Goal: Check status: Check status

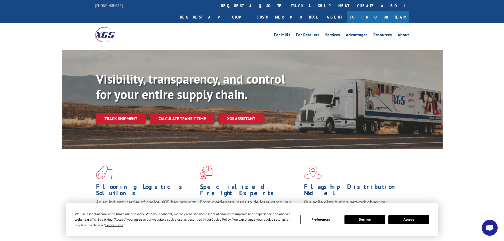
click at [424, 219] on button "Accept" at bounding box center [409, 219] width 41 height 9
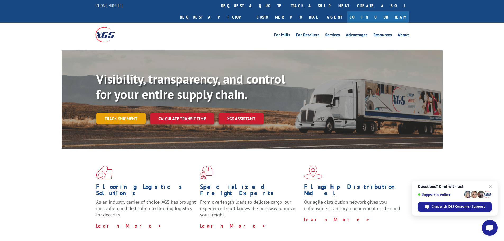
click at [136, 113] on link "Track shipment" at bounding box center [121, 118] width 50 height 11
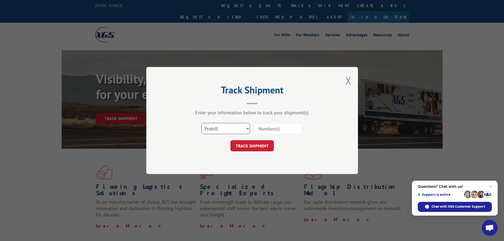
click at [230, 130] on select "Select category... Probill BOL PO" at bounding box center [225, 128] width 49 height 11
select select "bol"
click at [201, 123] on select "Select category... Probill BOL PO" at bounding box center [225, 128] width 49 height 11
click at [261, 128] on input at bounding box center [278, 128] width 49 height 11
paste input "481683"
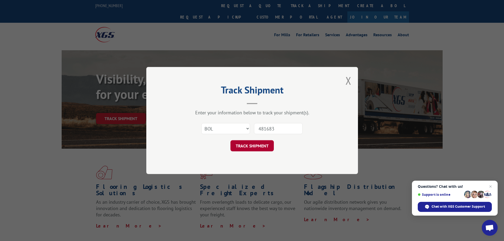
type input "481683"
click at [253, 149] on button "TRACK SHIPMENT" at bounding box center [252, 145] width 43 height 11
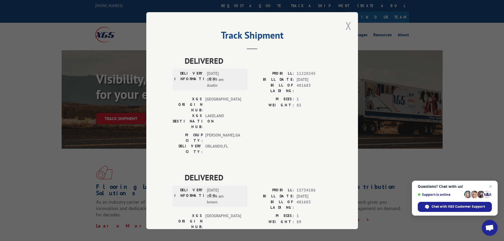
click at [346, 25] on button "Close modal" at bounding box center [349, 26] width 6 height 14
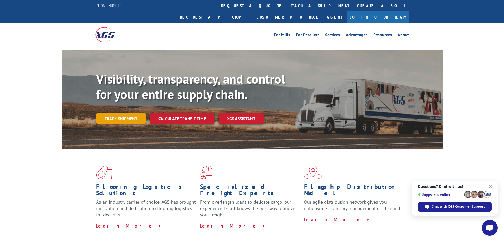
click at [140, 113] on link "Track shipment" at bounding box center [121, 118] width 50 height 11
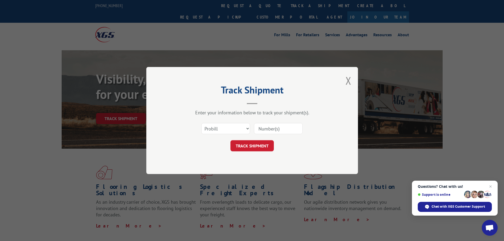
click at [269, 129] on input at bounding box center [278, 128] width 49 height 11
paste input "019170251009"
type input "019170251009"
click at [255, 143] on button "TRACK SHIPMENT" at bounding box center [252, 145] width 43 height 11
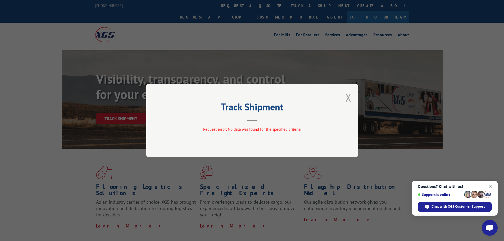
click at [349, 98] on button "Close modal" at bounding box center [349, 98] width 6 height 14
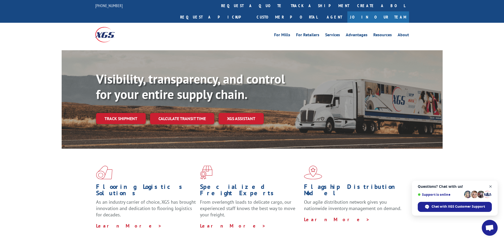
click at [491, 185] on span "Close chat" at bounding box center [491, 186] width 7 height 7
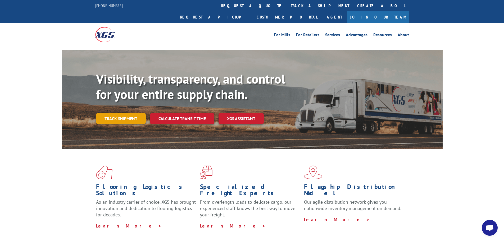
click at [129, 113] on link "Track shipment" at bounding box center [121, 118] width 50 height 11
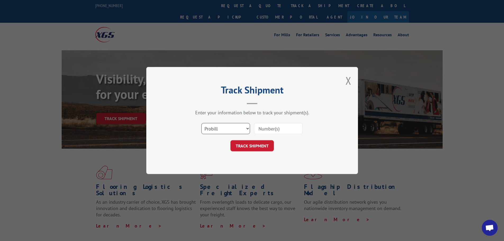
click at [208, 129] on select "Select category... Probill BOL PO" at bounding box center [225, 128] width 49 height 11
select select "bol"
click at [201, 123] on select "Select category... Probill BOL PO" at bounding box center [225, 128] width 49 height 11
click at [263, 130] on input at bounding box center [278, 128] width 49 height 11
paste input "019170251009"
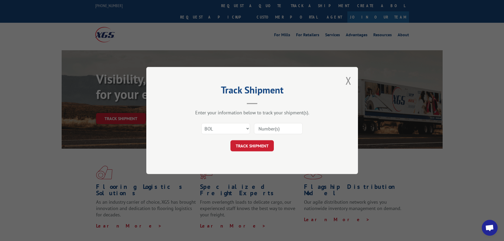
type input "019170251009"
drag, startPoint x: 296, startPoint y: 130, endPoint x: 255, endPoint y: 129, distance: 40.5
click at [255, 129] on input "019170251009" at bounding box center [278, 128] width 49 height 11
click at [280, 132] on input at bounding box center [278, 128] width 49 height 11
paste input "481683"
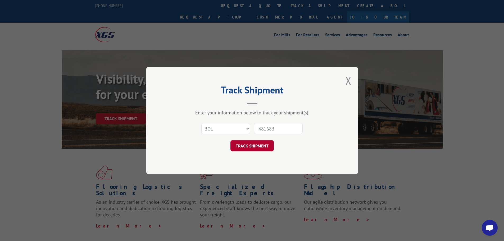
type input "481683"
click at [252, 150] on button "TRACK SHIPMENT" at bounding box center [252, 145] width 43 height 11
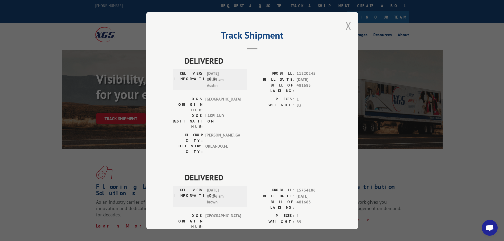
click at [347, 25] on button "Close modal" at bounding box center [349, 26] width 6 height 14
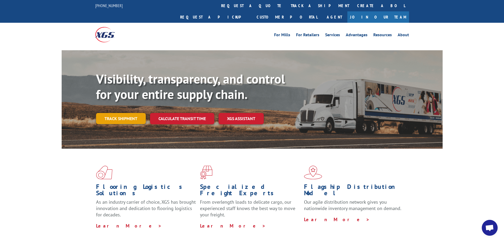
click at [124, 113] on link "Track shipment" at bounding box center [121, 118] width 50 height 11
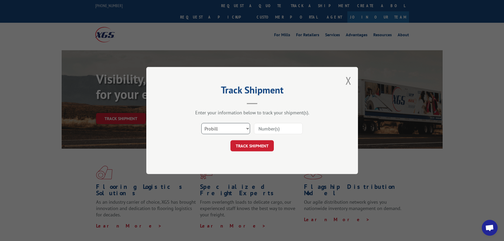
click at [240, 131] on select "Select category... Probill BOL PO" at bounding box center [225, 128] width 49 height 11
select select "bol"
click at [201, 123] on select "Select category... Probill BOL PO" at bounding box center [225, 128] width 49 height 11
click at [265, 128] on input at bounding box center [278, 128] width 49 height 11
paste input "5657005"
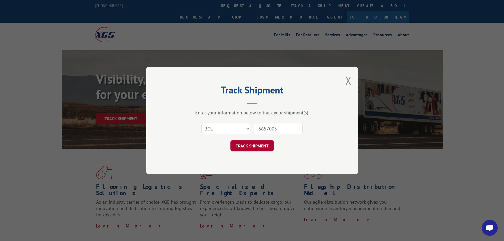
type input "5657005"
click at [260, 146] on button "TRACK SHIPMENT" at bounding box center [252, 145] width 43 height 11
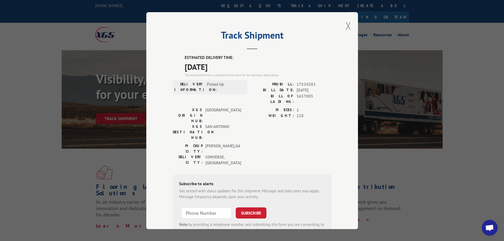
click at [347, 25] on button "Close modal" at bounding box center [349, 26] width 6 height 14
